Goal: Task Accomplishment & Management: Use online tool/utility

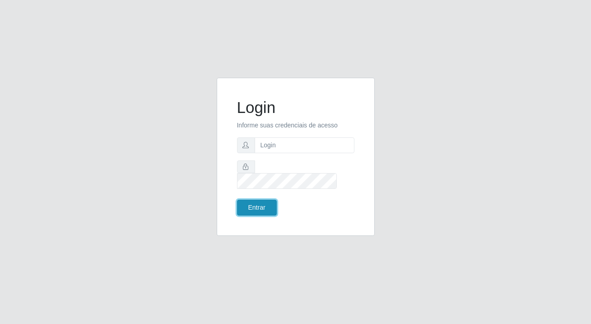
click at [262, 200] on button "Entrar" at bounding box center [257, 208] width 40 height 16
type input "[PERSON_NAME][EMAIL_ADDRESS][DOMAIN_NAME]"
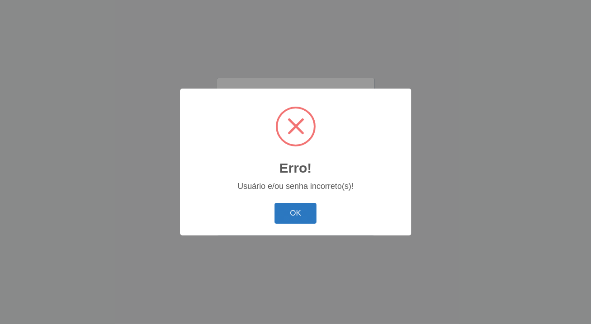
click at [282, 207] on button "OK" at bounding box center [295, 213] width 42 height 21
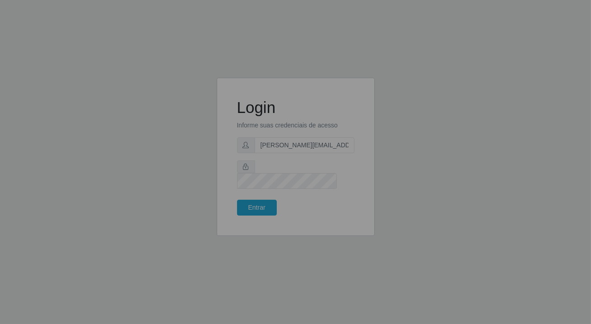
click at [287, 211] on div "Login Informe suas credenciais de acesso [PERSON_NAME][EMAIL_ADDRESS][DOMAIN_NA…" at bounding box center [295, 156] width 135 height 135
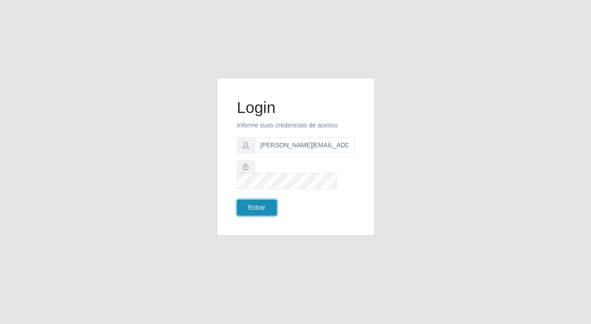
click at [261, 200] on button "Entrar" at bounding box center [257, 208] width 40 height 16
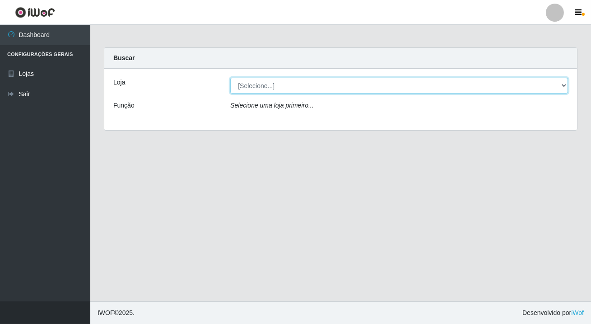
drag, startPoint x: 289, startPoint y: 86, endPoint x: 288, endPoint y: 91, distance: 5.5
click at [289, 86] on select "[Selecione...] Rede Potiguar 2 - Macaíba" at bounding box center [399, 86] width 338 height 16
select select "101"
click at [230, 78] on select "[Selecione...] Rede Potiguar 2 - Macaíba" at bounding box center [399, 86] width 338 height 16
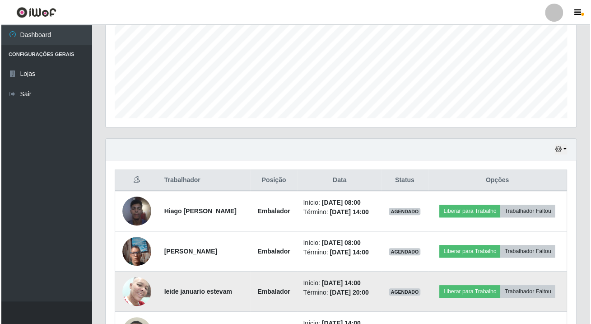
scroll to position [275, 0]
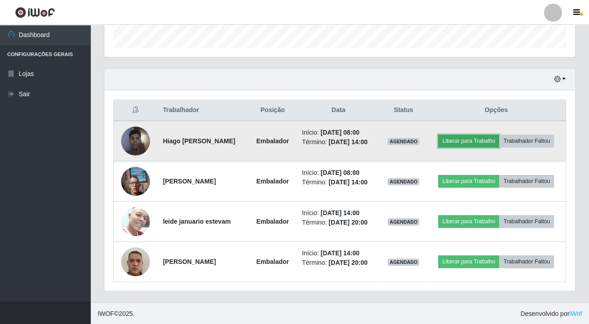
click at [475, 143] on button "Liberar para Trabalho" at bounding box center [468, 141] width 61 height 13
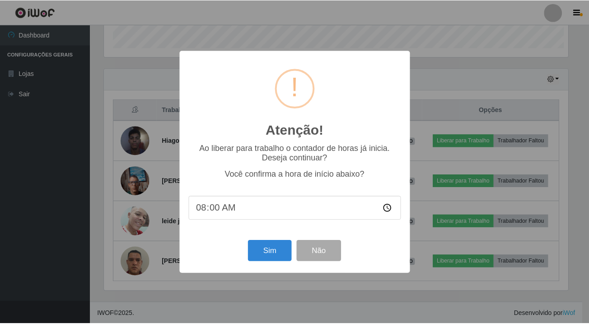
scroll to position [187, 465]
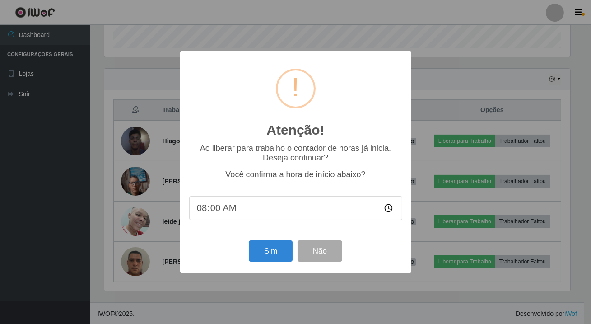
click at [241, 260] on div "Sim Não" at bounding box center [295, 251] width 213 height 26
click at [254, 256] on button "Sim" at bounding box center [271, 250] width 44 height 21
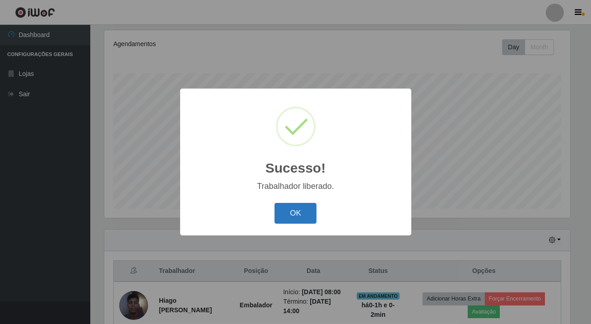
click at [290, 214] on button "OK" at bounding box center [295, 213] width 42 height 21
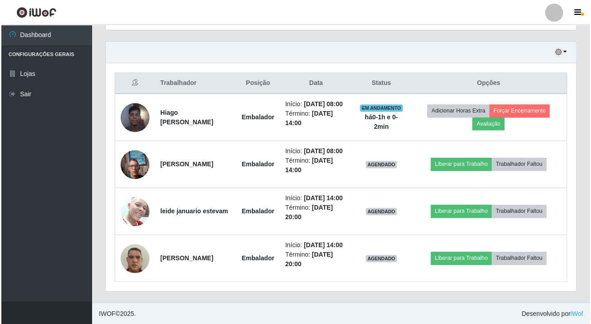
scroll to position [187, 470]
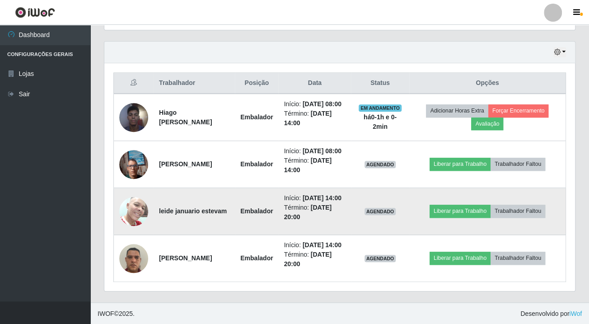
click at [124, 209] on img at bounding box center [133, 211] width 29 height 38
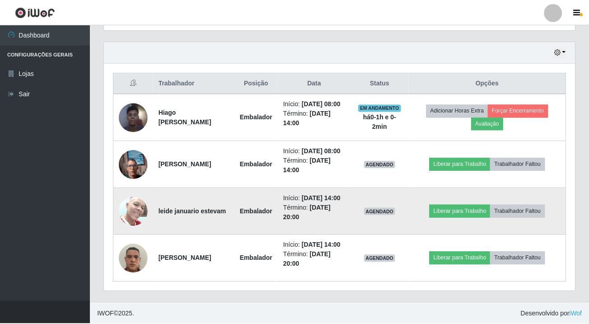
scroll to position [187, 465]
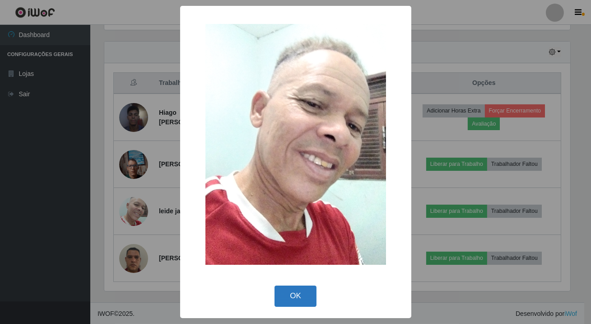
click at [295, 290] on button "OK" at bounding box center [295, 295] width 42 height 21
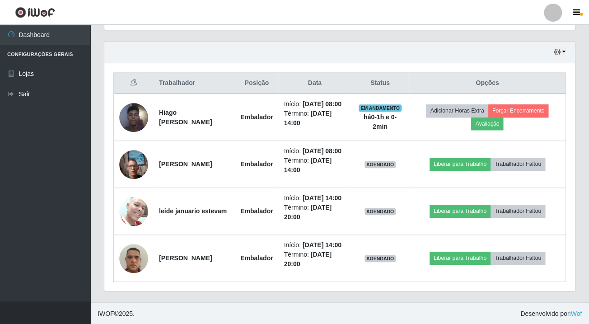
scroll to position [187, 470]
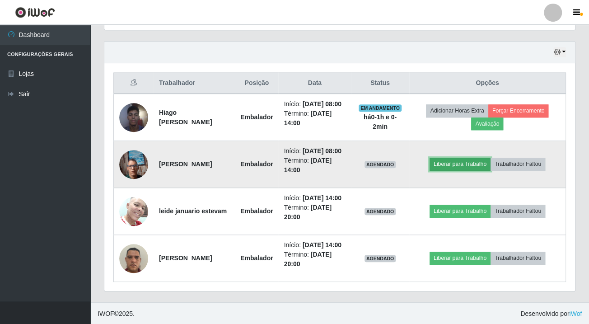
click at [452, 167] on button "Liberar para Trabalho" at bounding box center [459, 164] width 61 height 13
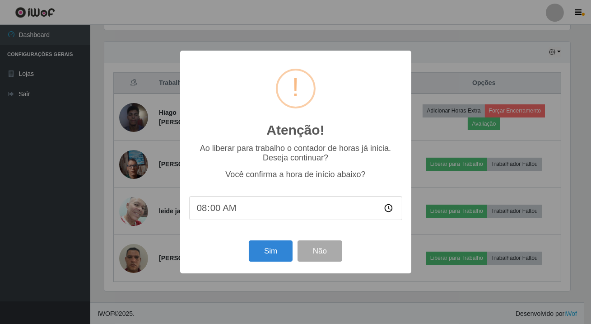
click at [263, 267] on div "Atenção! × Ao liberar para trabalho o contador de horas já inicia. Deseja conti…" at bounding box center [295, 162] width 231 height 222
click at [266, 254] on button "Sim" at bounding box center [271, 250] width 44 height 21
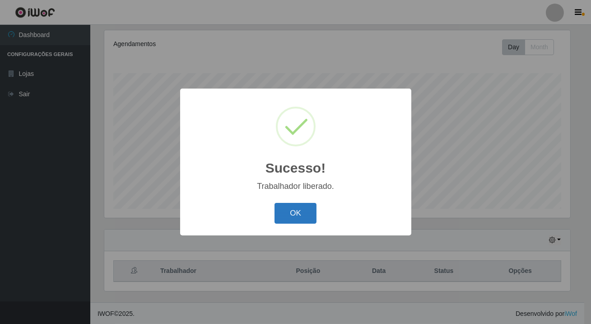
click at [288, 214] on button "OK" at bounding box center [295, 213] width 42 height 21
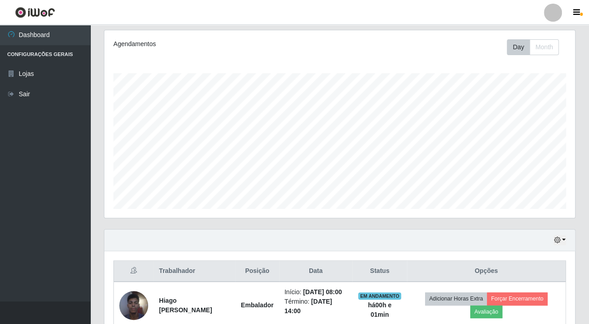
scroll to position [279, 0]
